Goal: Navigation & Orientation: Find specific page/section

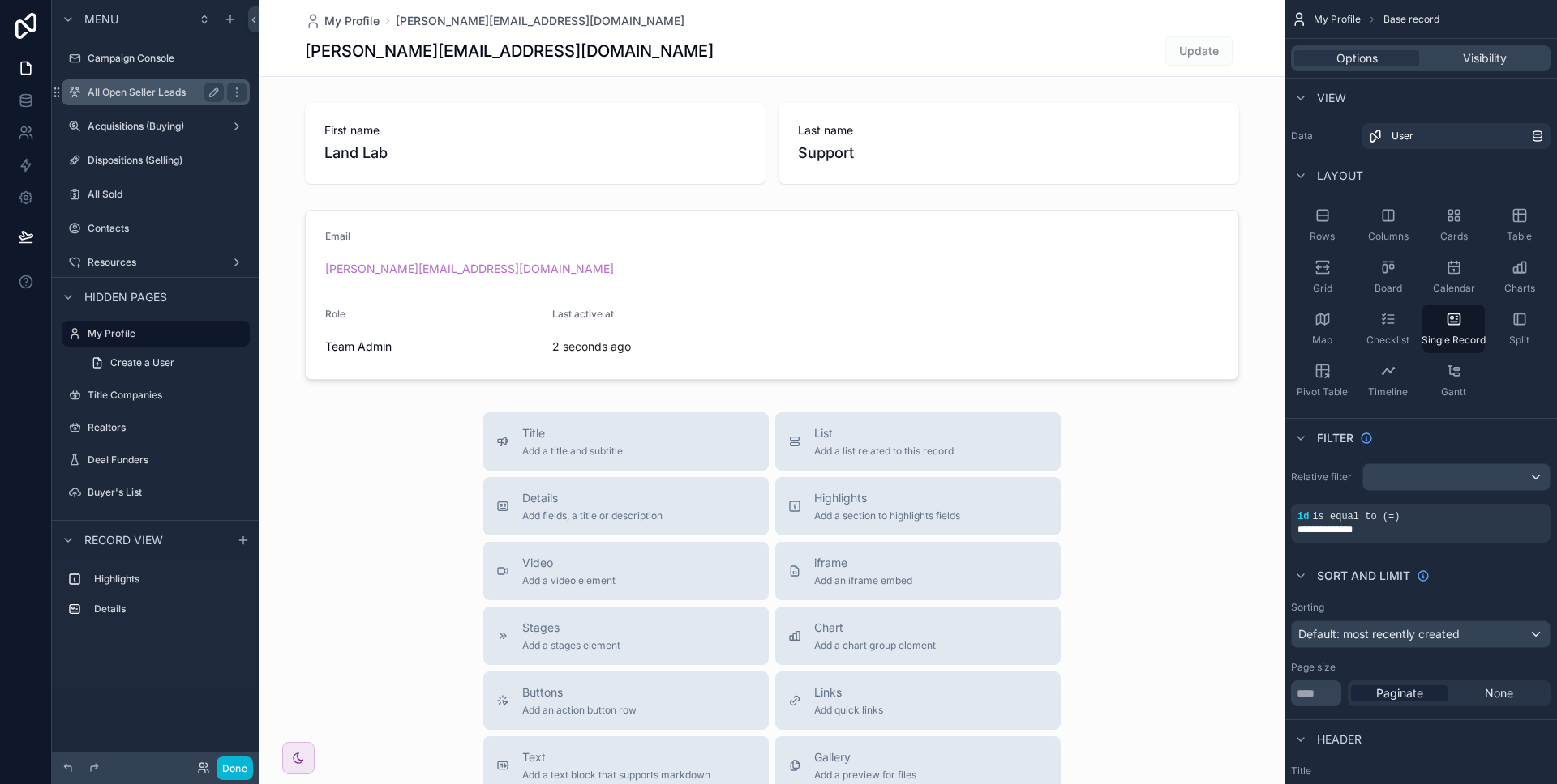
click at [123, 84] on div "All Open Seller Leads" at bounding box center [155, 92] width 137 height 19
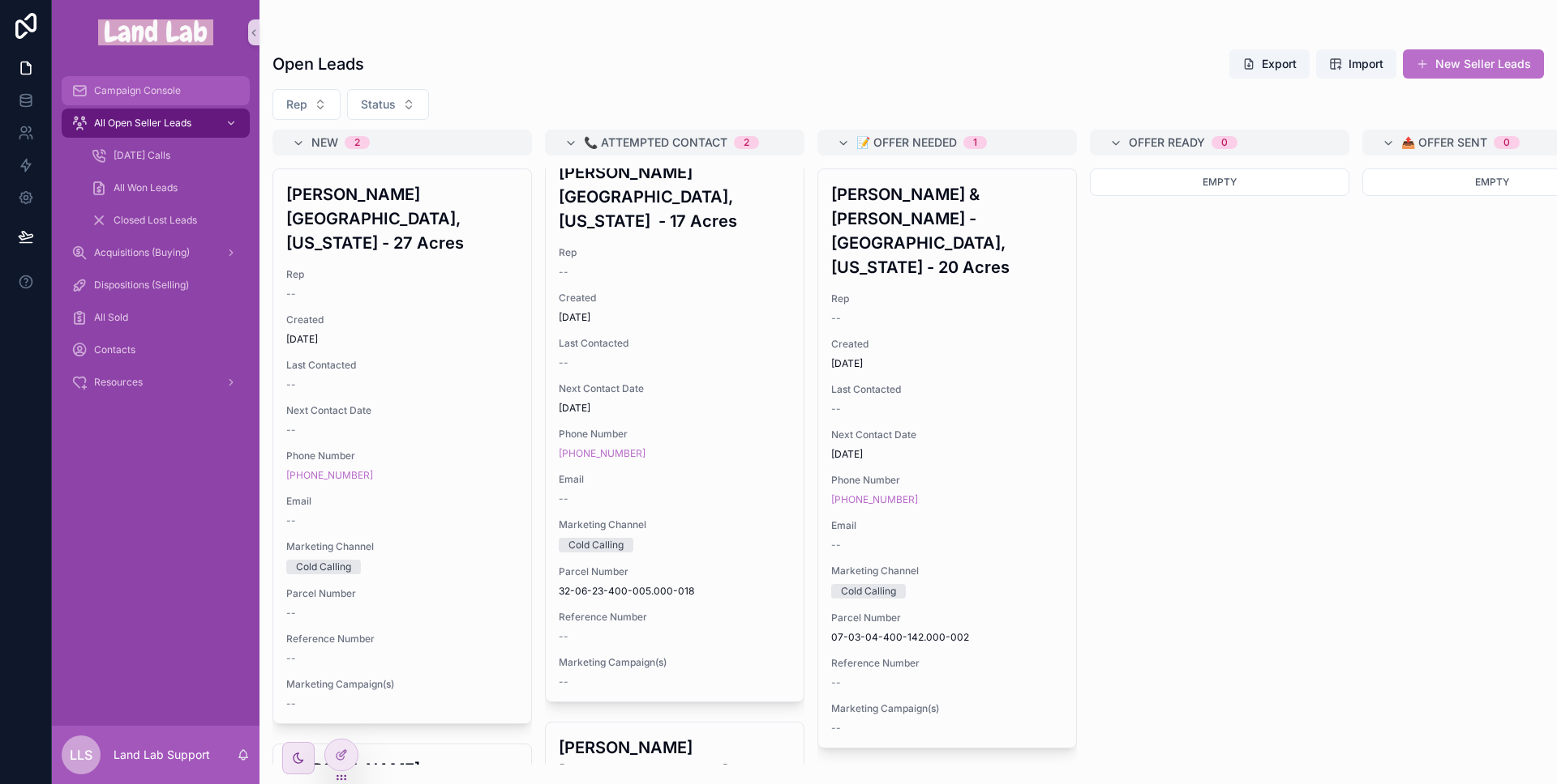
click at [153, 97] on div "Campaign Console" at bounding box center [155, 91] width 169 height 26
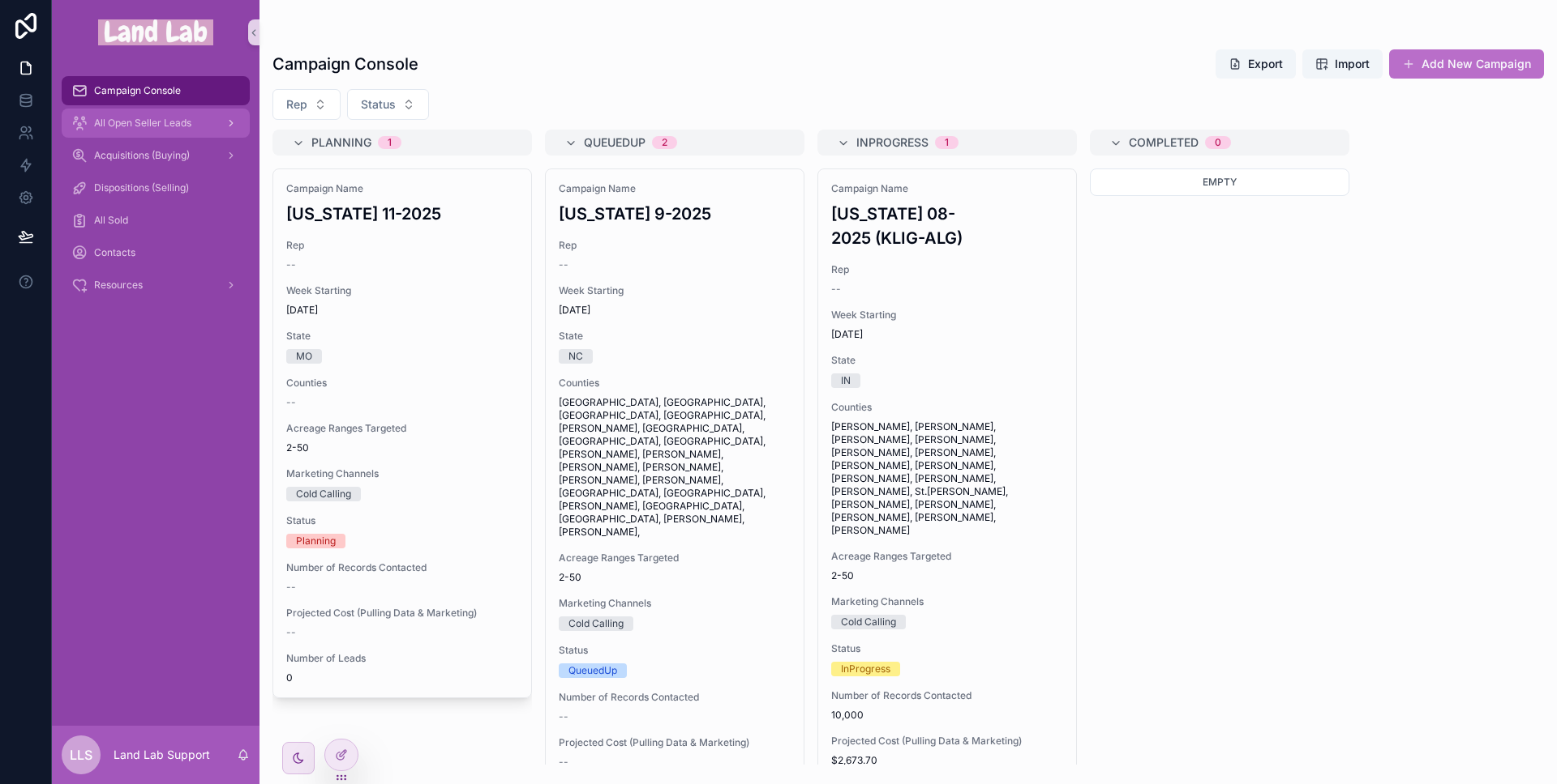
click at [120, 114] on div "All Open Seller Leads" at bounding box center [155, 123] width 169 height 26
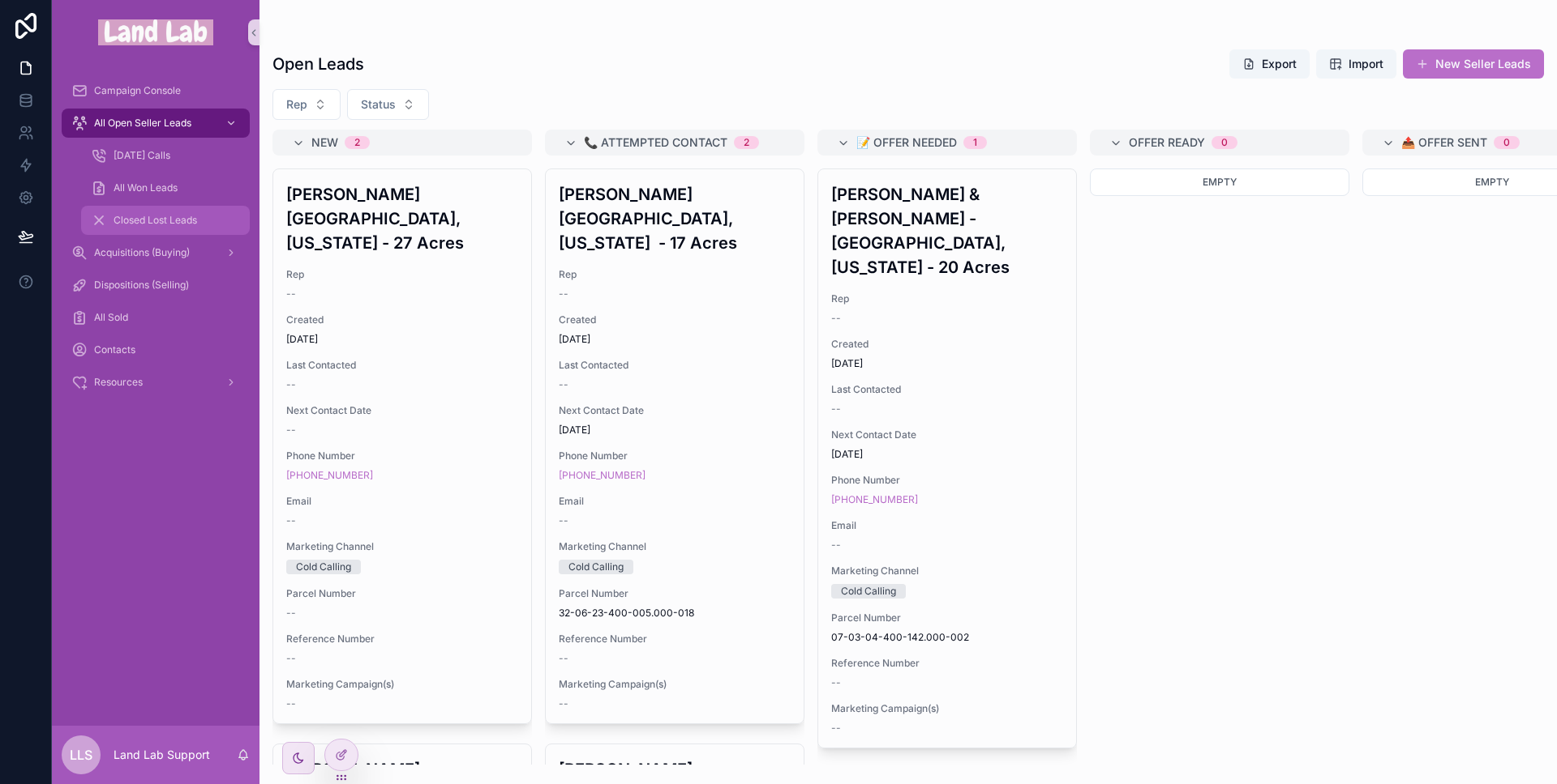
click at [157, 221] on span "Closed Lost Leads" at bounding box center [155, 220] width 83 height 13
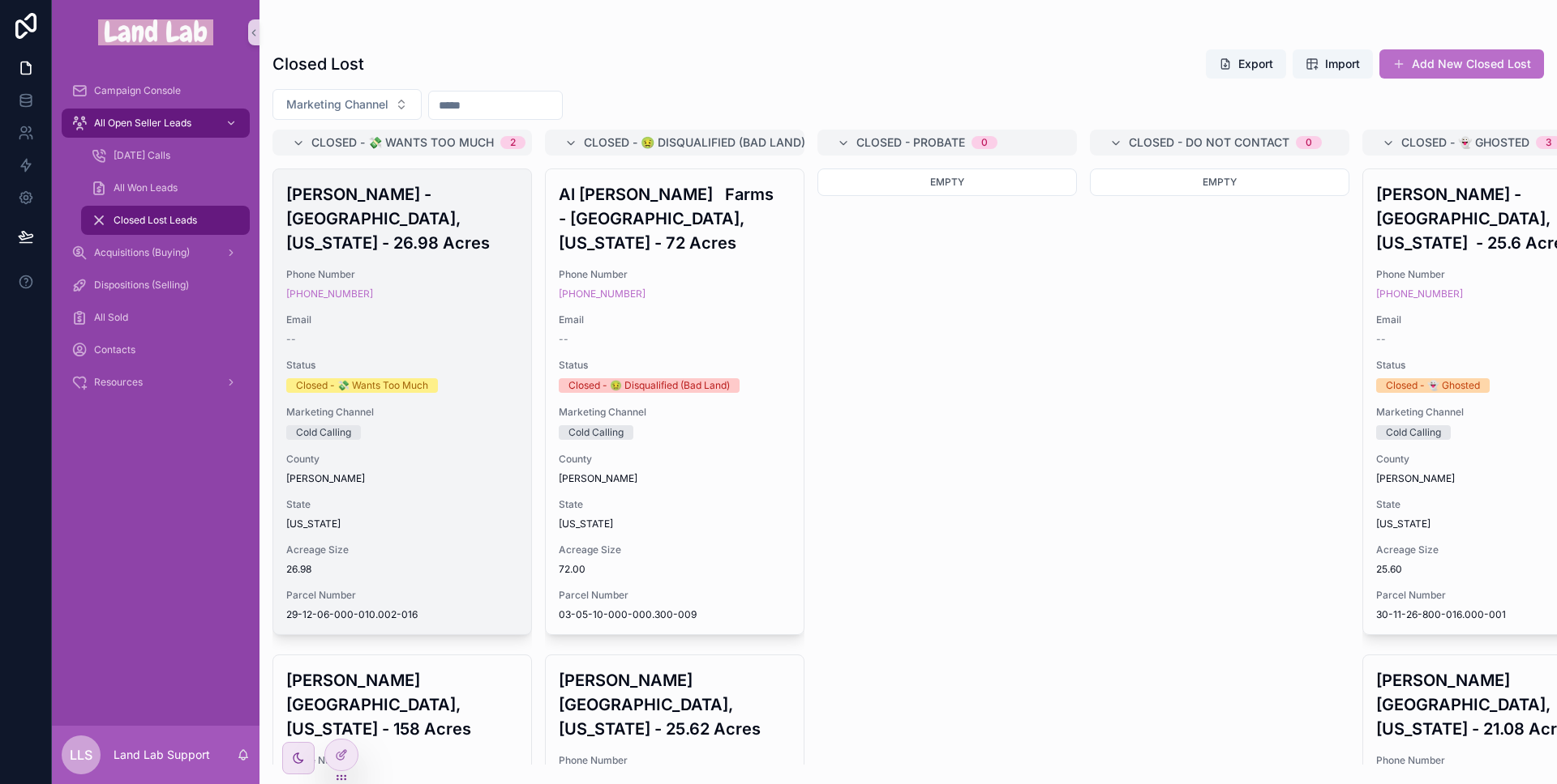
click at [377, 309] on div "[PERSON_NAME] - [GEOGRAPHIC_DATA], [US_STATE] - 26.98 Acres Phone Number [PHONE…" at bounding box center [402, 402] width 258 height 465
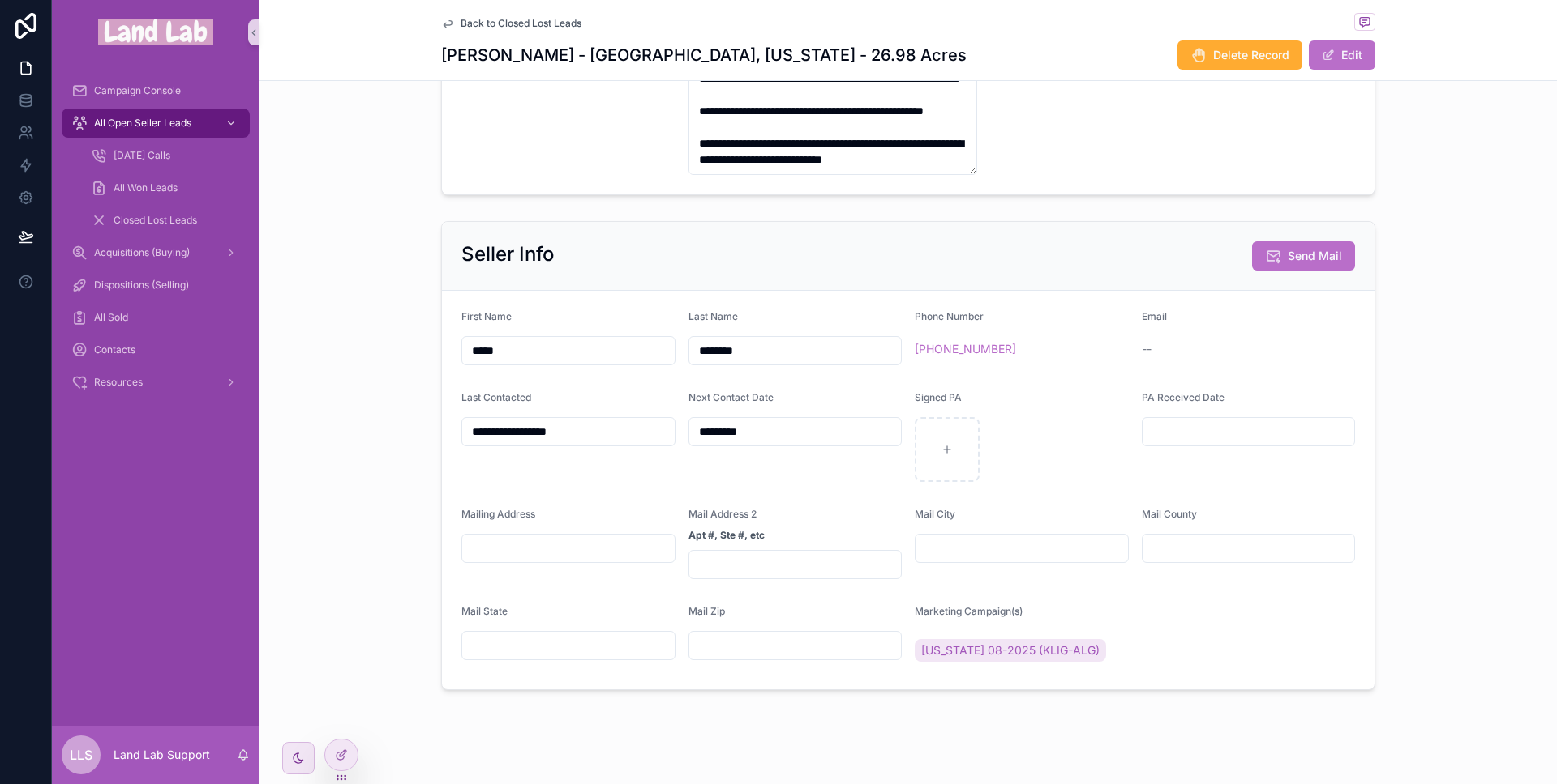
scroll to position [892, 0]
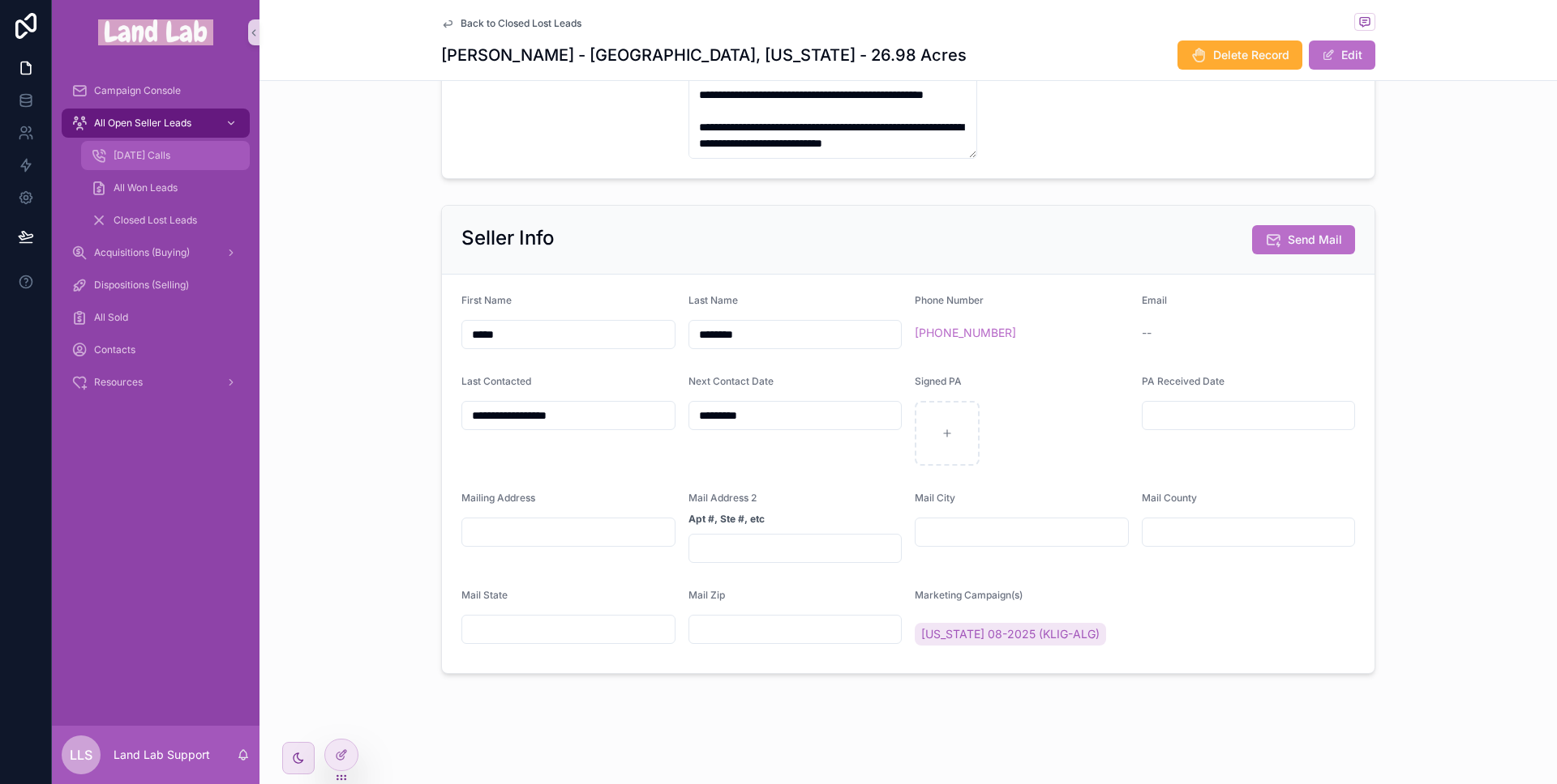
click at [154, 142] on div "[DATE] Calls" at bounding box center [165, 155] width 149 height 26
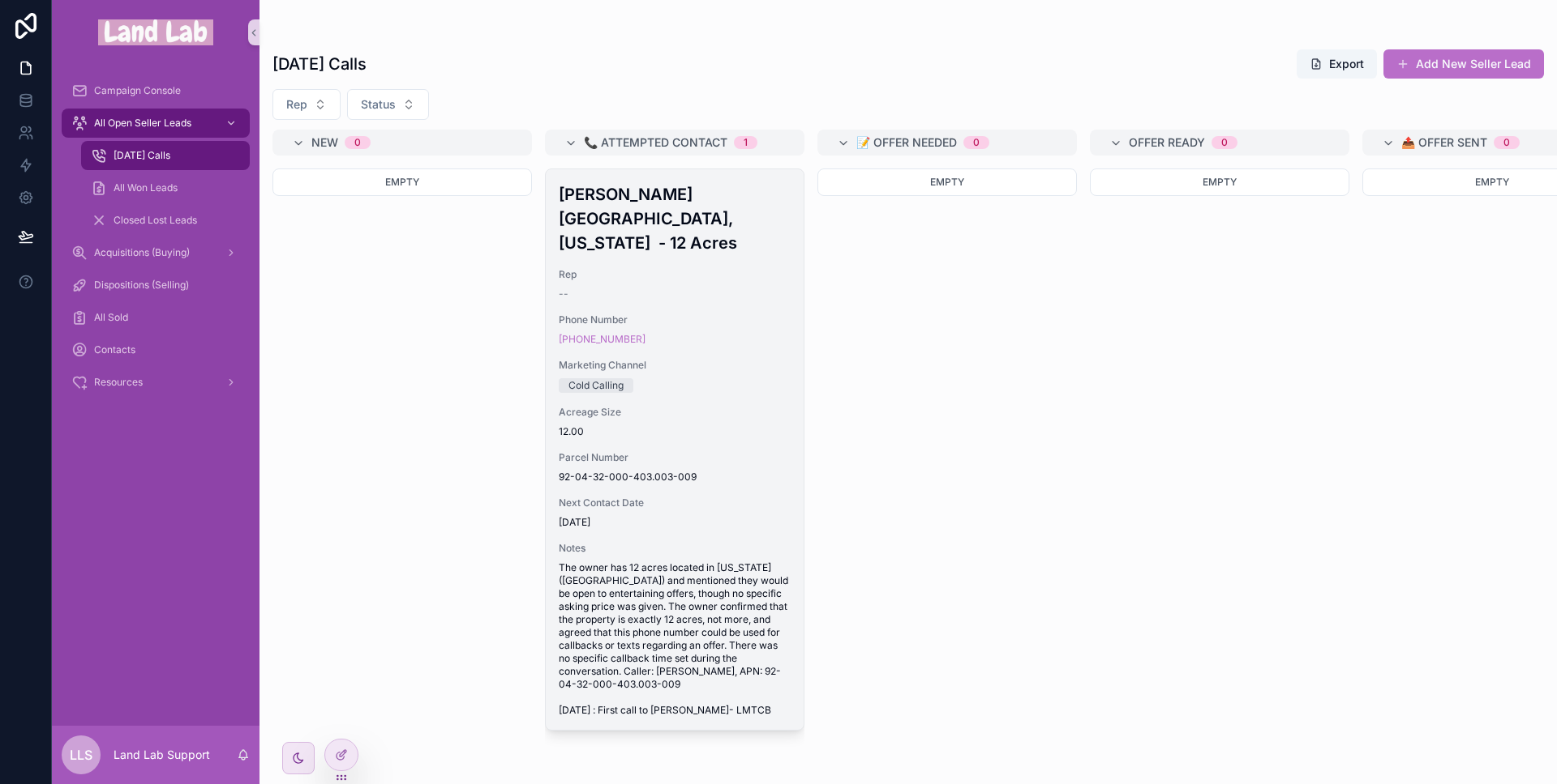
click at [718, 378] on div "Cold Calling" at bounding box center [674, 385] width 232 height 14
